Goal: Task Accomplishment & Management: Use online tool/utility

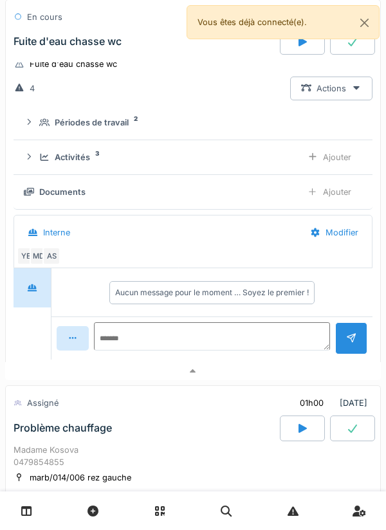
scroll to position [455, 0]
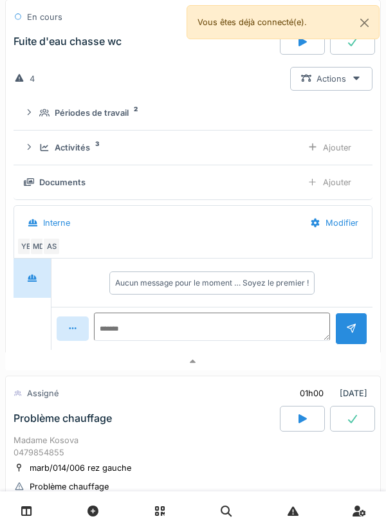
click at [286, 363] on div at bounding box center [192, 361] width 375 height 19
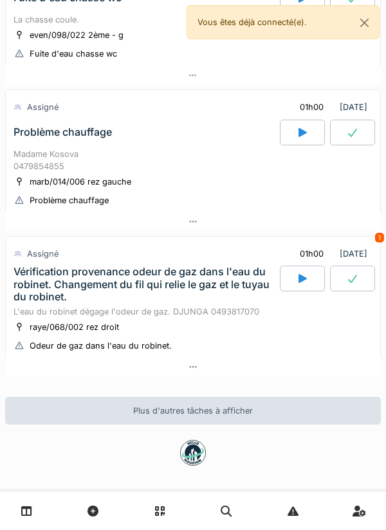
scroll to position [456, 0]
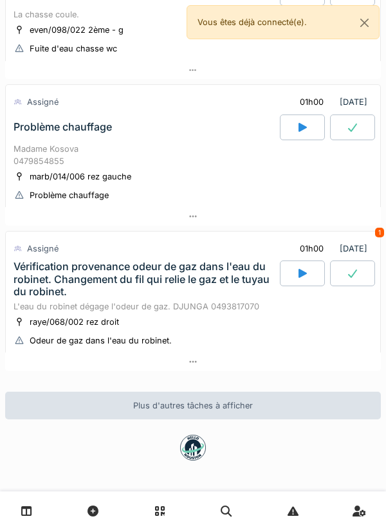
click at [307, 354] on div at bounding box center [192, 361] width 375 height 19
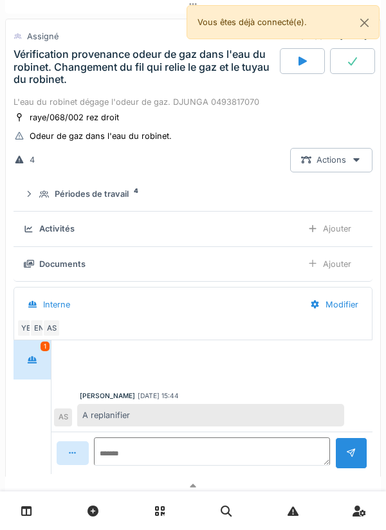
scroll to position [676, 0]
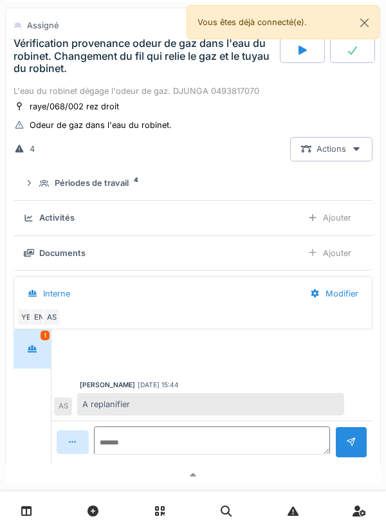
click at [271, 189] on div "Périodes de travail 4" at bounding box center [197, 183] width 317 height 12
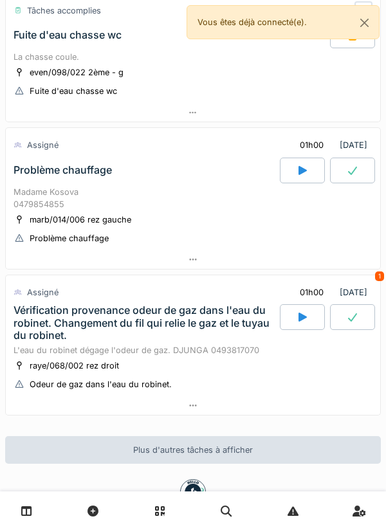
scroll to position [405, 0]
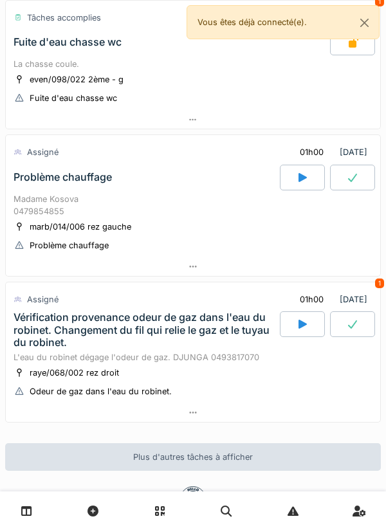
click at [314, 171] on div at bounding box center [302, 178] width 45 height 26
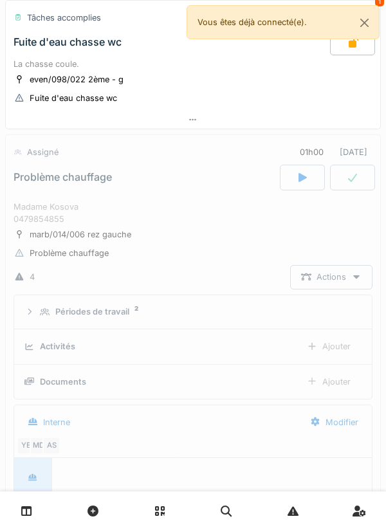
scroll to position [488, 0]
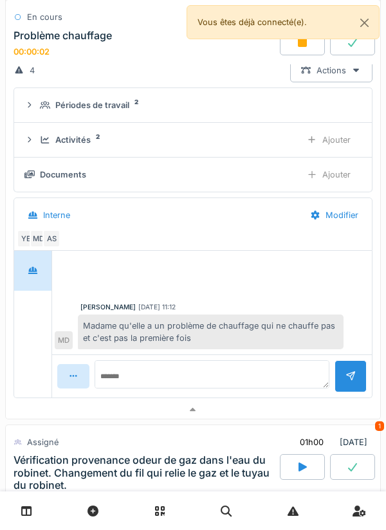
click at [156, 404] on div at bounding box center [193, 409] width 374 height 19
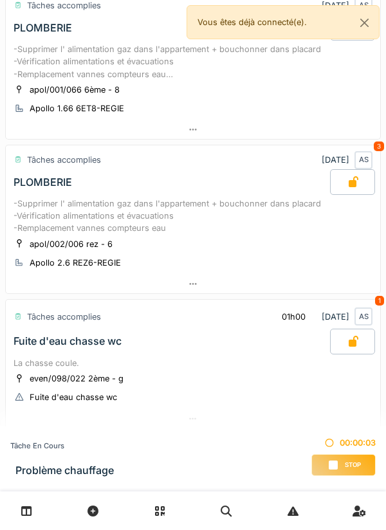
scroll to position [0, 0]
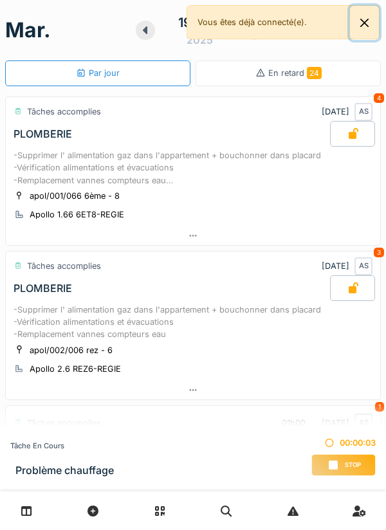
click at [351, 30] on button "Close" at bounding box center [364, 23] width 29 height 34
